Goal: Navigation & Orientation: Find specific page/section

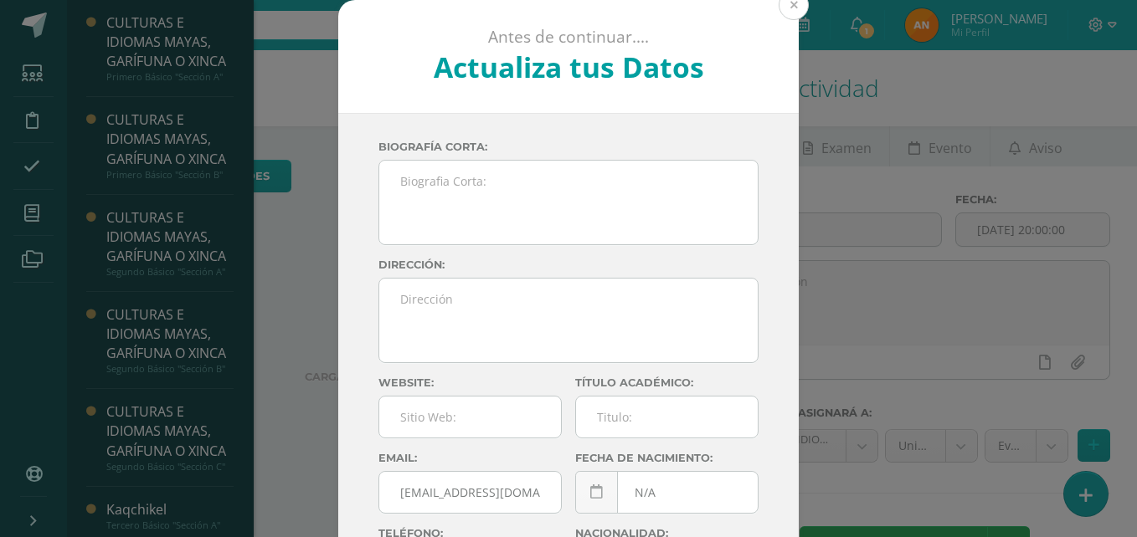
click at [779, 10] on button at bounding box center [794, 5] width 30 height 30
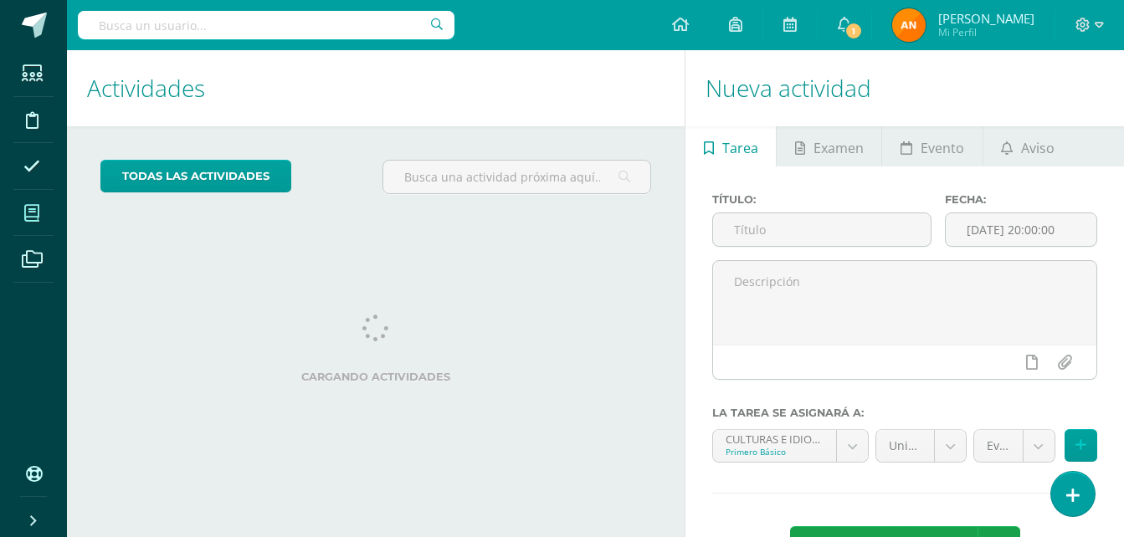
click at [35, 205] on icon at bounding box center [31, 213] width 15 height 17
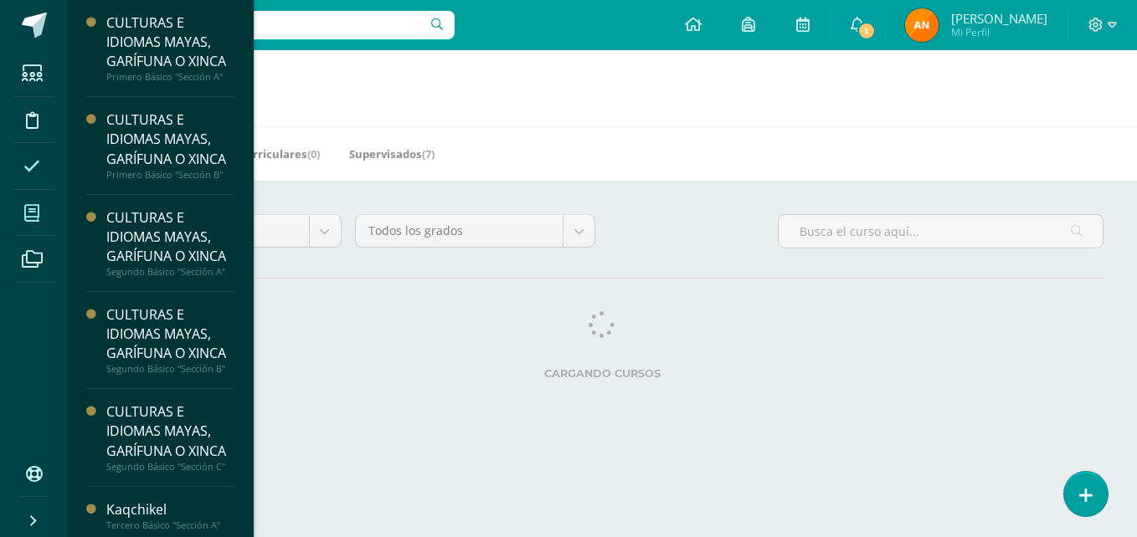
click at [36, 162] on icon at bounding box center [31, 166] width 17 height 17
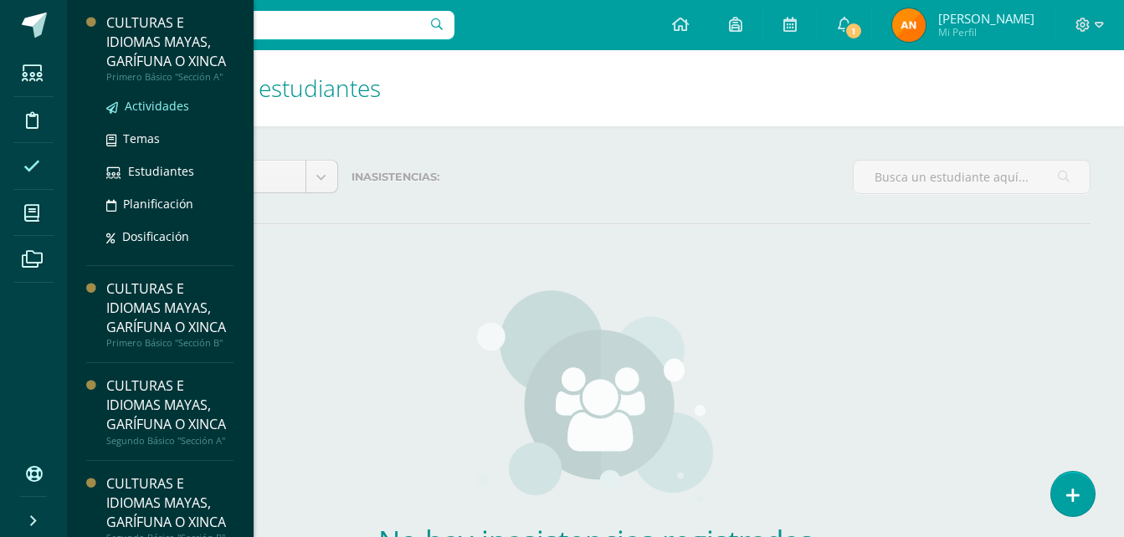
click at [136, 114] on span "Actividades" at bounding box center [157, 106] width 64 height 16
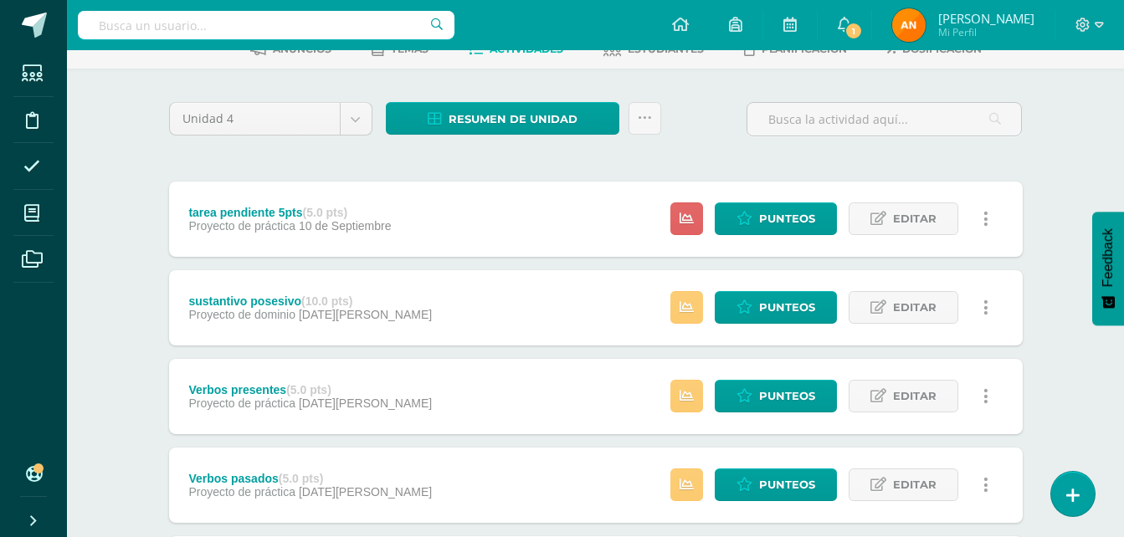
scroll to position [93, 0]
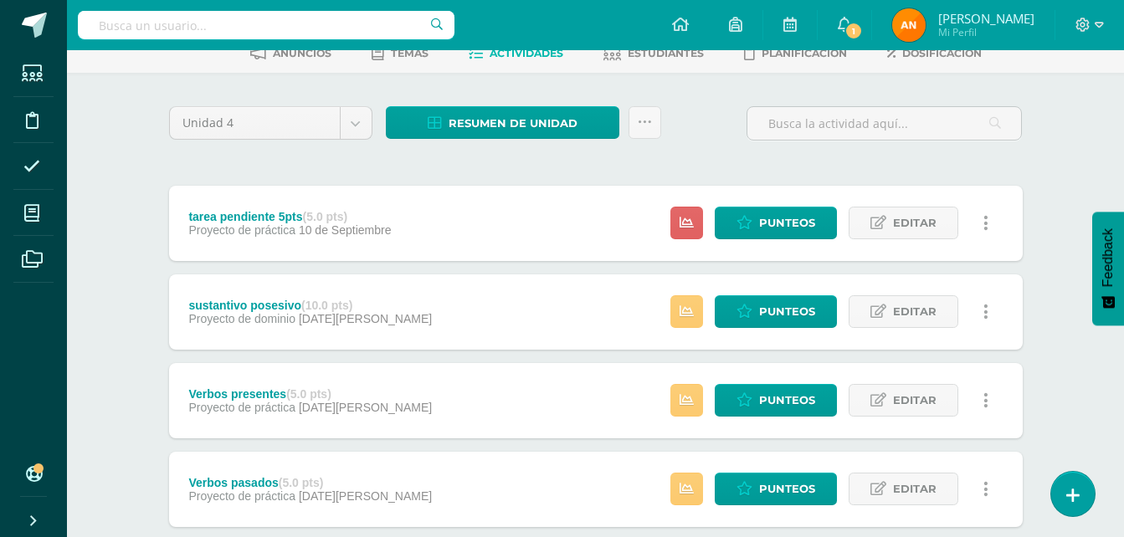
drag, startPoint x: 542, startPoint y: 164, endPoint x: 430, endPoint y: 172, distance: 112.5
click at [430, 172] on div "Unidad 4 Unidad 1 Unidad 2 Unidad 3 Unidad 4 Resumen de unidad Descargar como H…" at bounding box center [595, 533] width 867 height 854
